Goal: Information Seeking & Learning: Learn about a topic

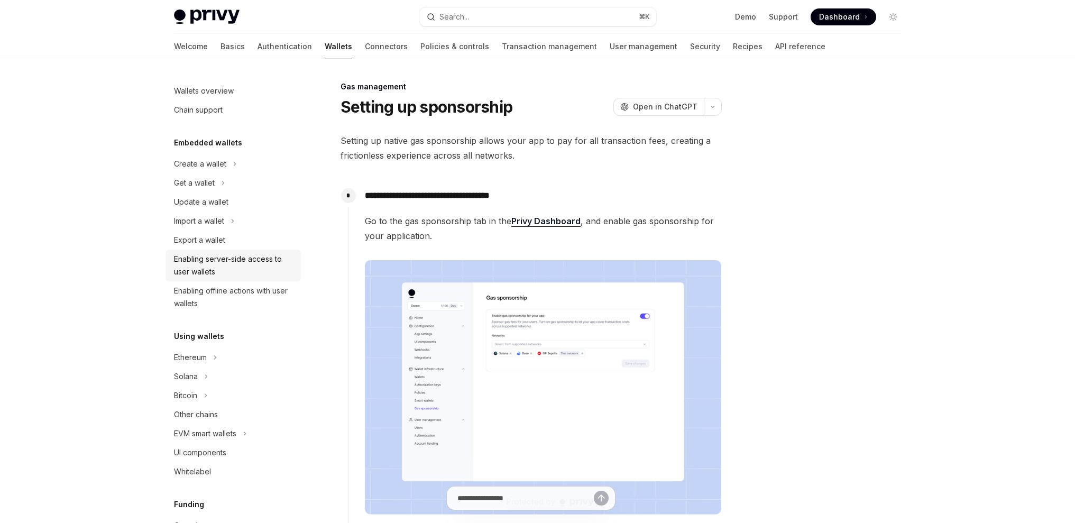
click at [192, 261] on div "Enabling server-side access to user wallets" at bounding box center [234, 265] width 121 height 25
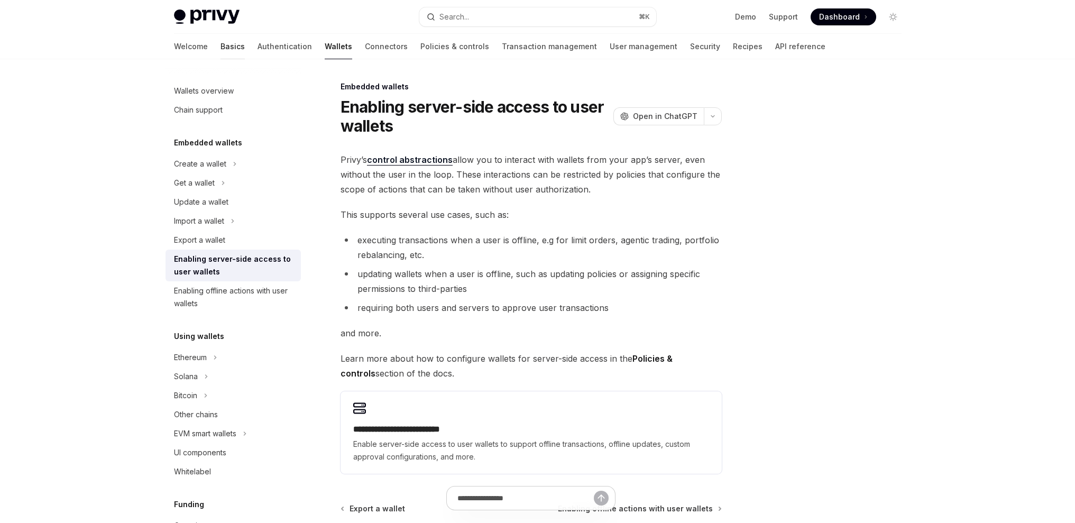
click at [221, 46] on link "Basics" at bounding box center [233, 46] width 24 height 25
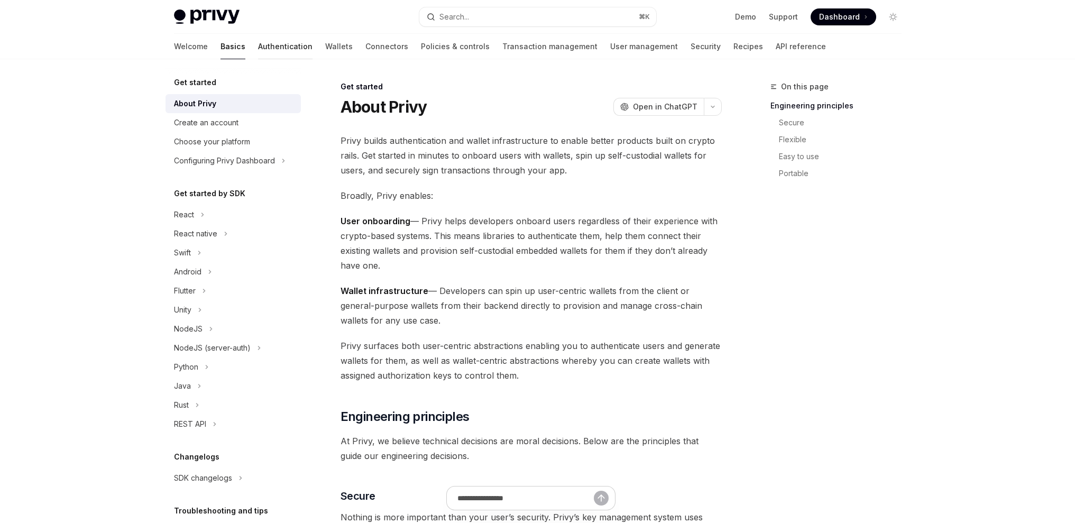
click at [258, 48] on link "Authentication" at bounding box center [285, 46] width 54 height 25
type textarea "*"
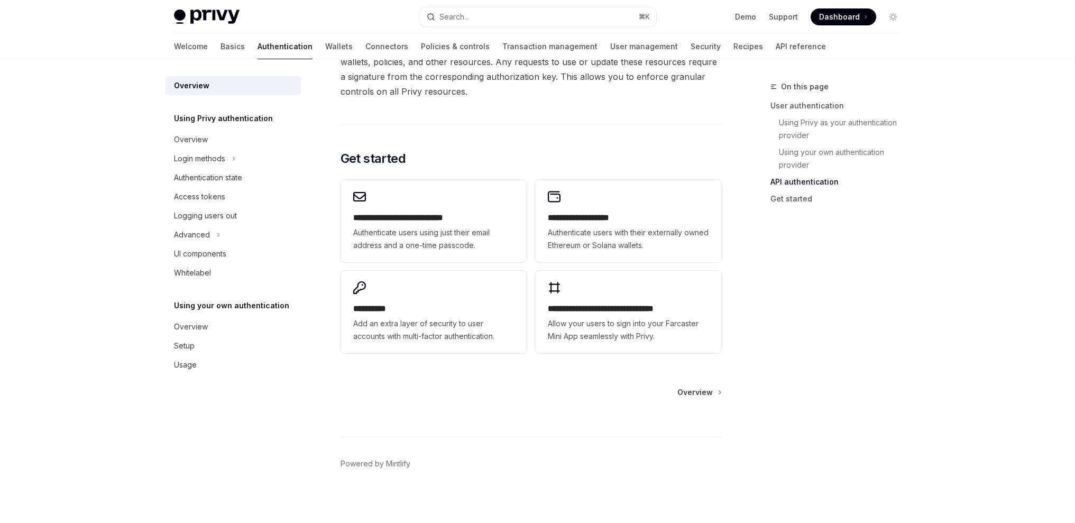
scroll to position [818, 0]
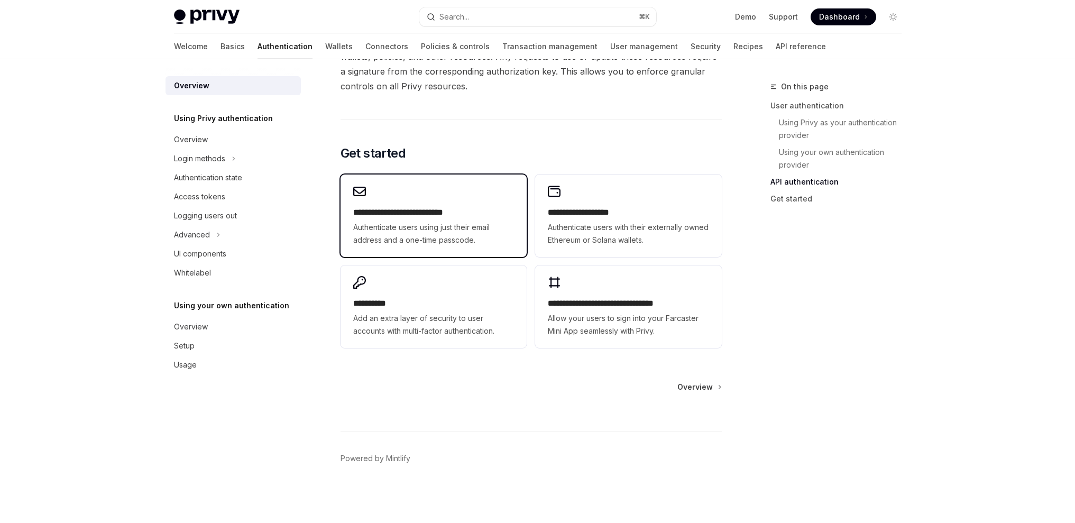
click at [412, 211] on h2 "**********" at bounding box center [433, 212] width 161 height 13
